Goal: Find specific page/section: Find specific page/section

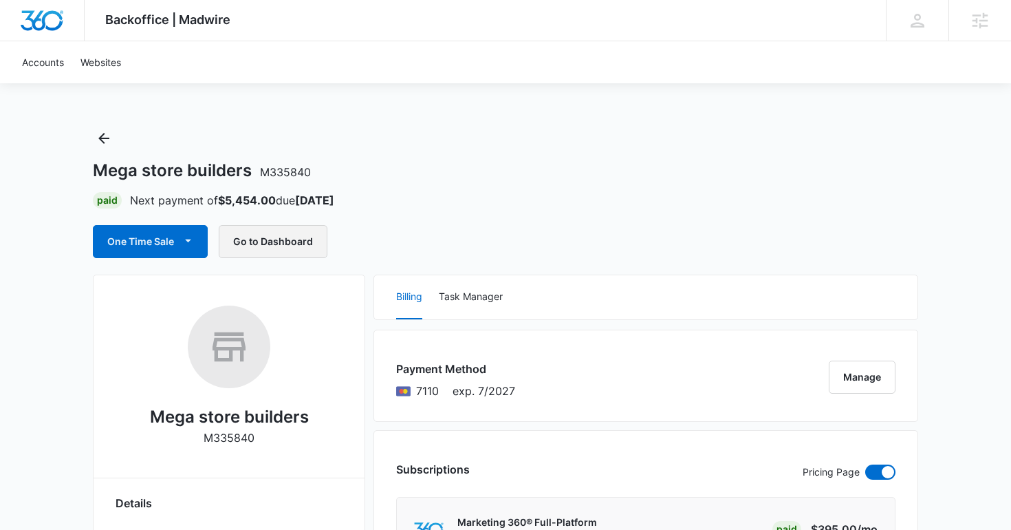
click at [280, 243] on button "Go to Dashboard" at bounding box center [273, 241] width 109 height 33
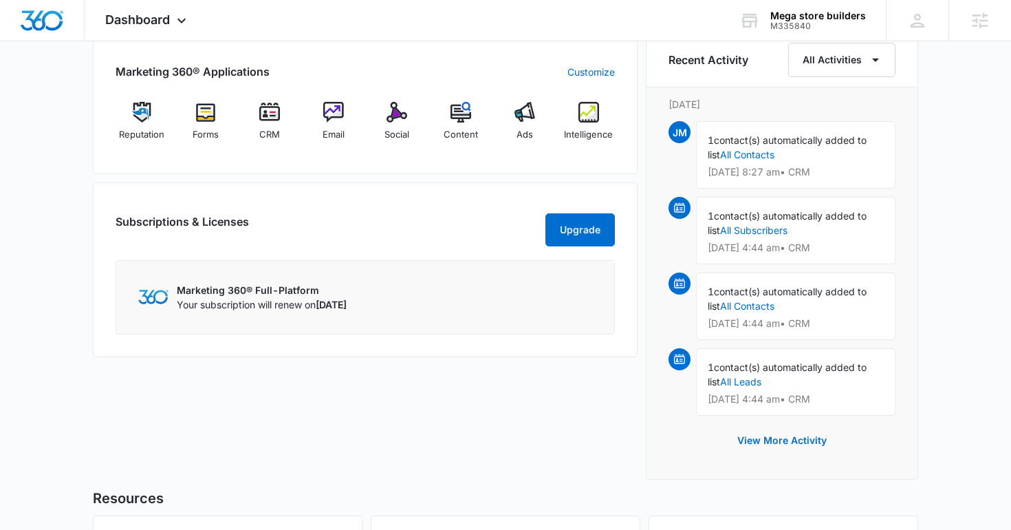
scroll to position [857, 0]
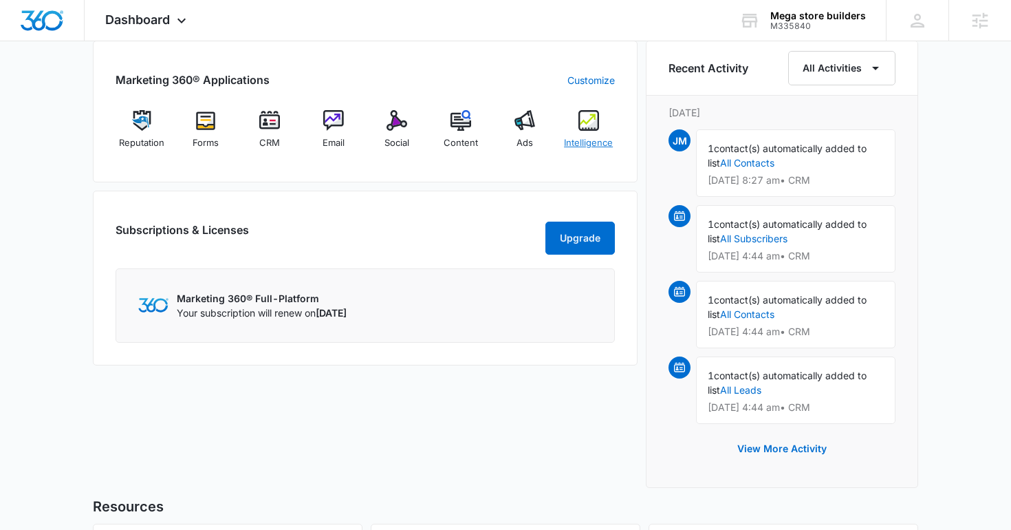
click at [569, 136] on span "Intelligence" at bounding box center [588, 143] width 49 height 14
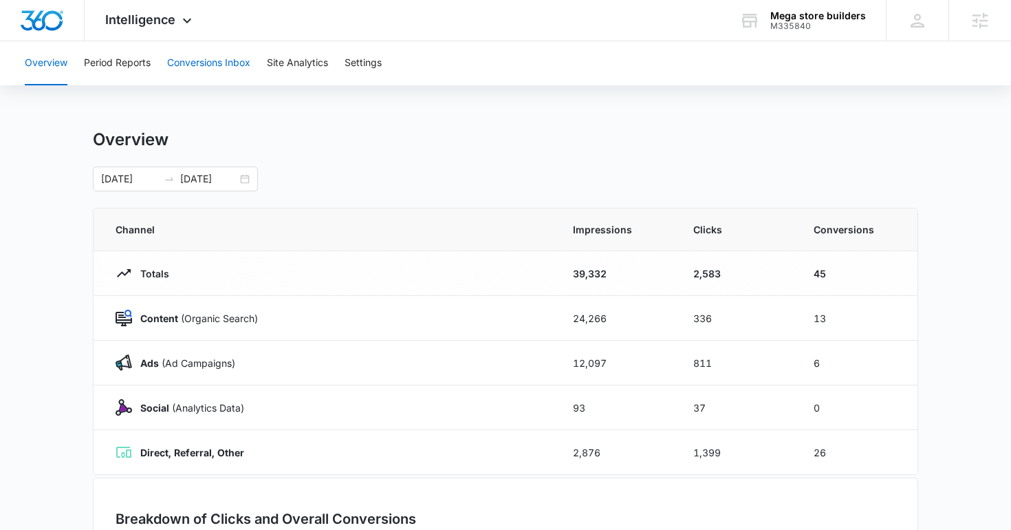
click at [209, 76] on button "Conversions Inbox" at bounding box center [208, 63] width 83 height 44
